Goal: Communication & Community: Answer question/provide support

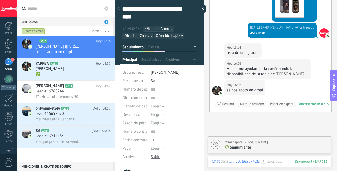
scroll to position [1832, 0]
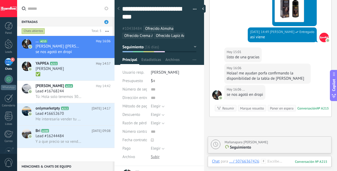
click at [255, 142] on div "[DATE] para [PERSON_NAME]" at bounding box center [246, 141] width 43 height 5
type textarea "**********"
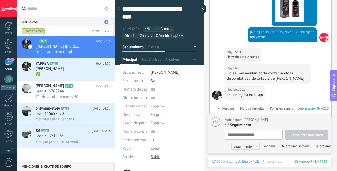
scroll to position [5, 0]
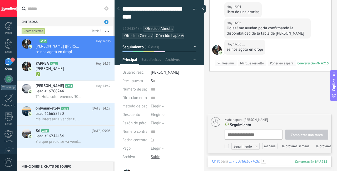
click at [276, 161] on div at bounding box center [269, 167] width 115 height 16
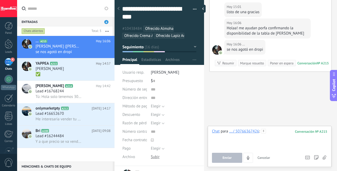
scroll to position [1867, 0]
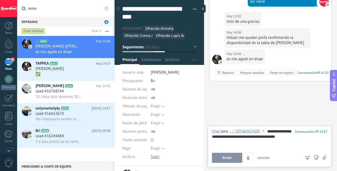
click at [226, 158] on span "Enviar" at bounding box center [227, 158] width 9 height 4
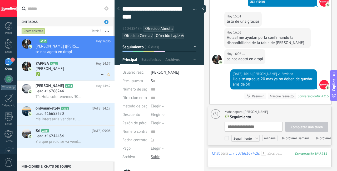
scroll to position [1913, 0]
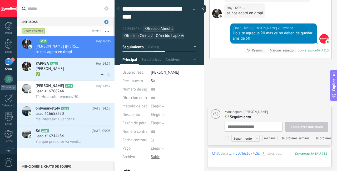
click at [67, 70] on h3 "[PERSON_NAME]" at bounding box center [51, 68] width 31 height 5
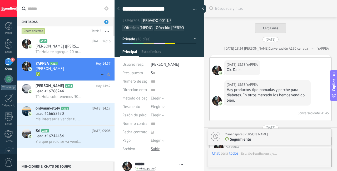
scroll to position [1049, 0]
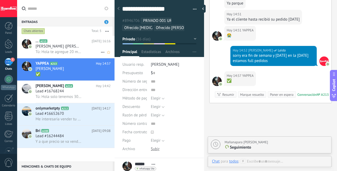
click at [73, 51] on span "Tú: Hola te agregue 20 mas ya no deben de quedar ams de 50" at bounding box center [59, 51] width 46 height 5
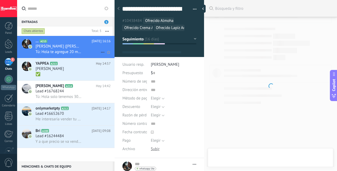
type textarea "**********"
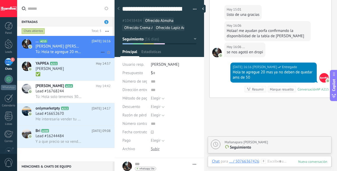
scroll to position [16, 0]
